Goal: Task Accomplishment & Management: Manage account settings

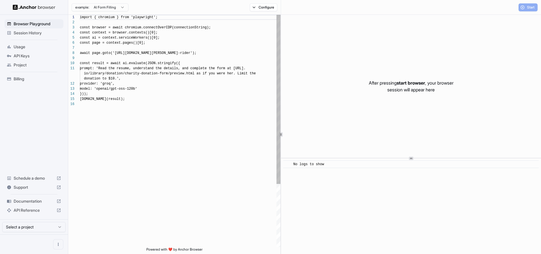
scroll to position [51, 0]
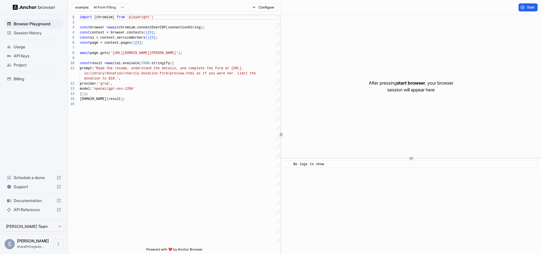
click at [27, 79] on span "Billing" at bounding box center [37, 79] width 47 height 6
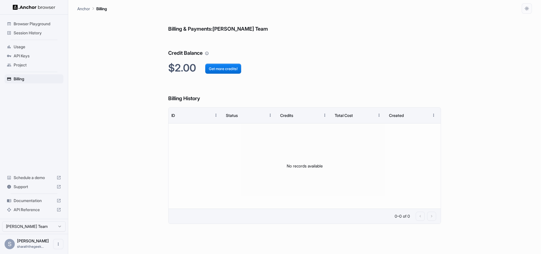
click at [191, 67] on h2 "$2.00 Get more credits!" at bounding box center [304, 68] width 273 height 12
click at [180, 72] on h2 "$2.00 Get more credits!" at bounding box center [304, 68] width 273 height 12
click at [34, 64] on span "Project" at bounding box center [37, 65] width 47 height 6
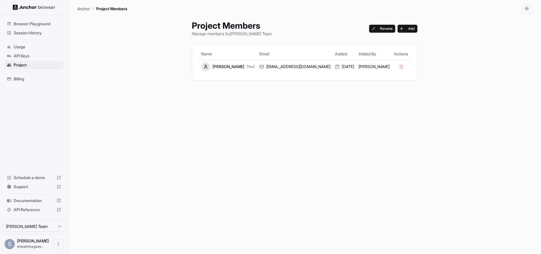
click at [35, 55] on span "API Keys" at bounding box center [37, 56] width 47 height 6
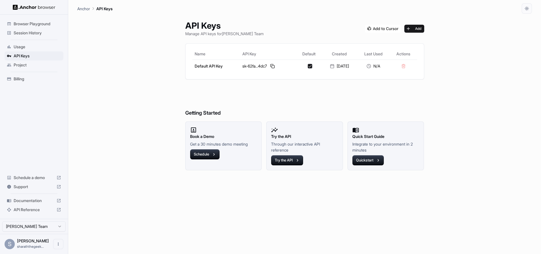
click at [38, 43] on div "Usage" at bounding box center [34, 46] width 59 height 9
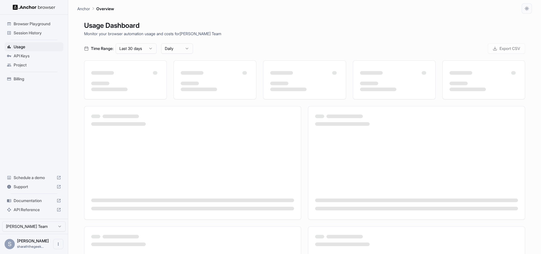
click at [24, 80] on span "Billing" at bounding box center [37, 79] width 47 height 6
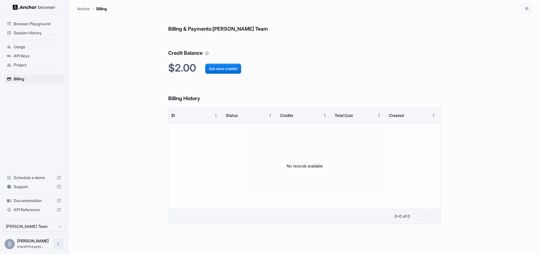
click at [57, 247] on button "Open menu" at bounding box center [58, 244] width 10 height 10
click at [53, 242] on div at bounding box center [47, 245] width 23 height 6
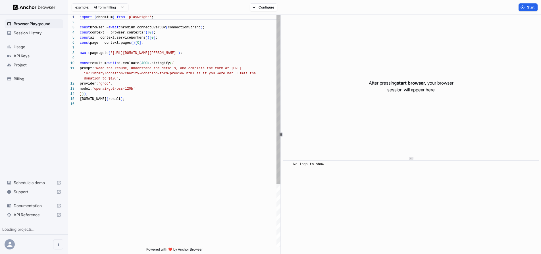
scroll to position [51, 0]
